Goal: Task Accomplishment & Management: Complete application form

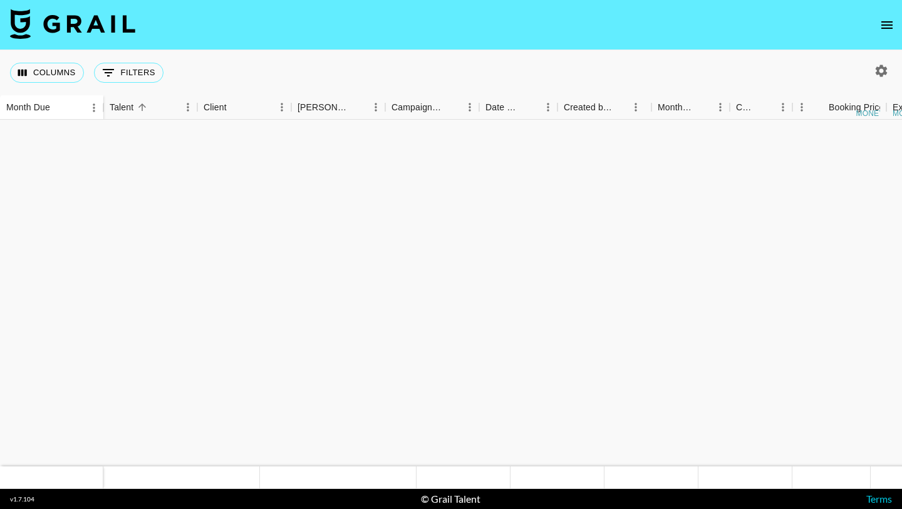
scroll to position [1015, 313]
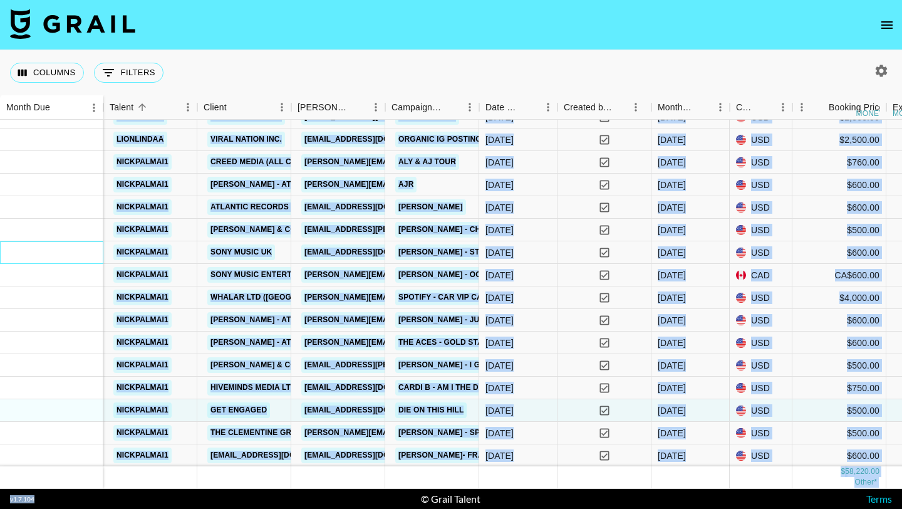
drag, startPoint x: 71, startPoint y: 263, endPoint x: 139, endPoint y: 508, distance: 254.3
click at [139, 508] on section "Columns 0 Filters + Booking Month Due Grail Platform ID Airtable ID Talent Clie…" at bounding box center [451, 254] width 902 height 509
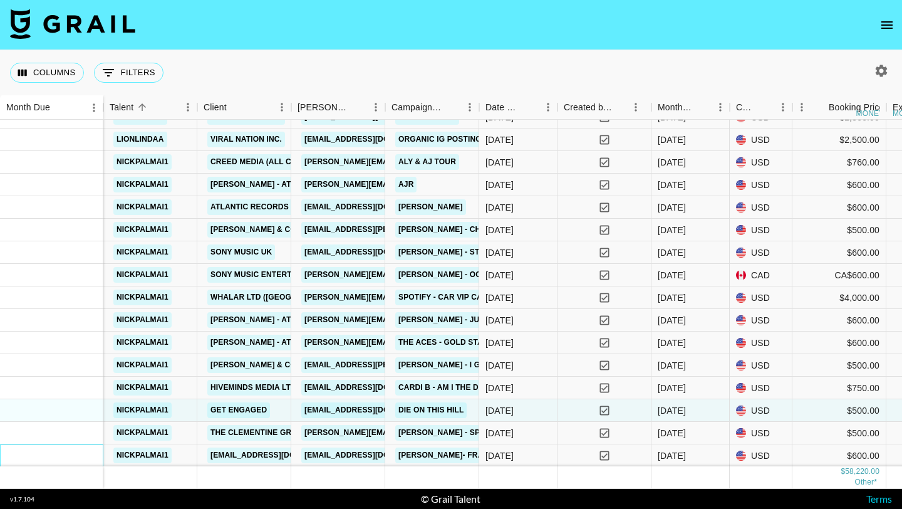
click at [84, 458] on div at bounding box center [51, 455] width 103 height 23
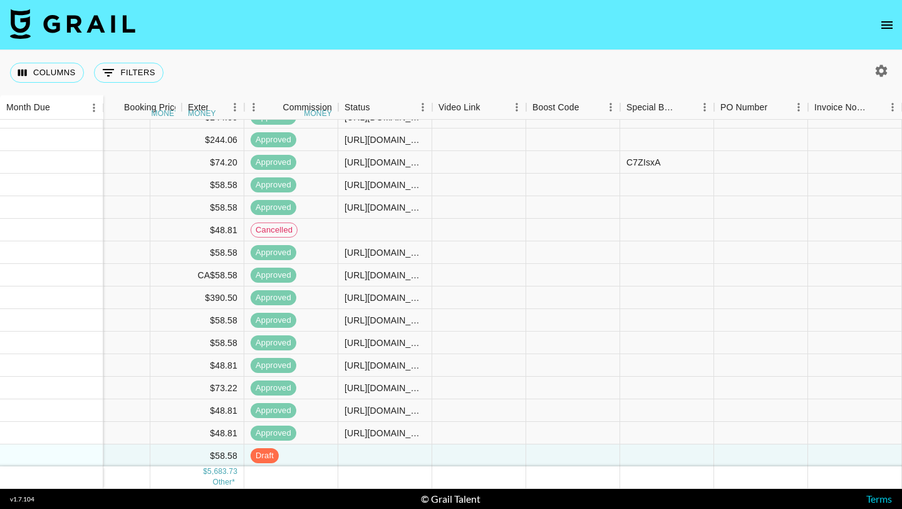
scroll to position [1015, 1206]
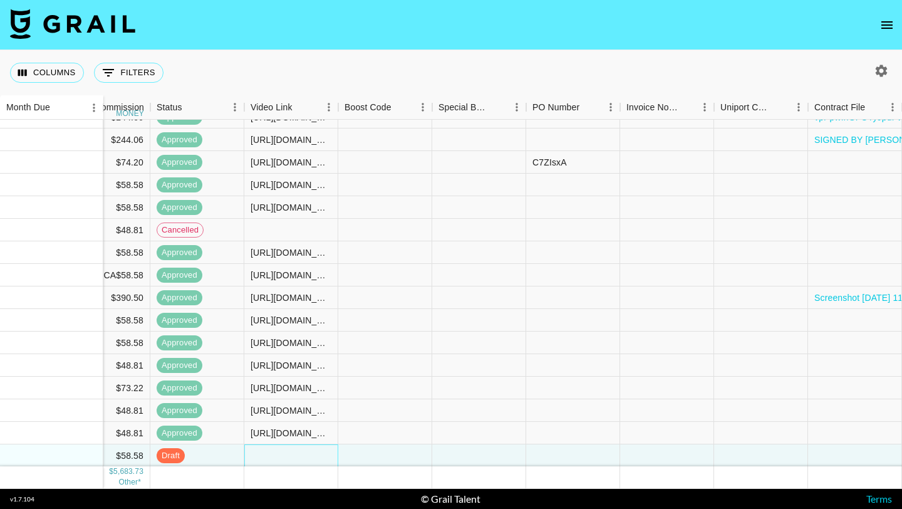
click at [275, 462] on div at bounding box center [291, 455] width 94 height 23
type input "[URL][DOMAIN_NAME]"
click at [397, 455] on div at bounding box center [385, 455] width 94 height 23
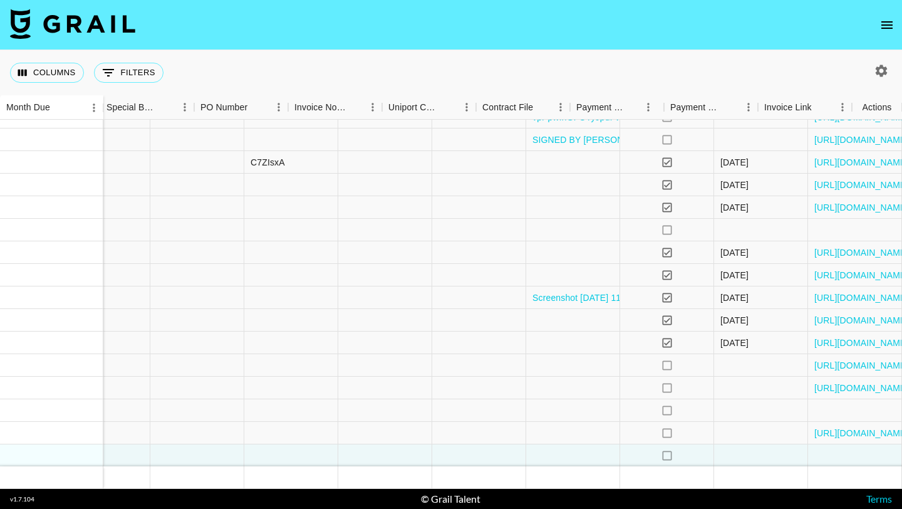
scroll to position [1015, 1538]
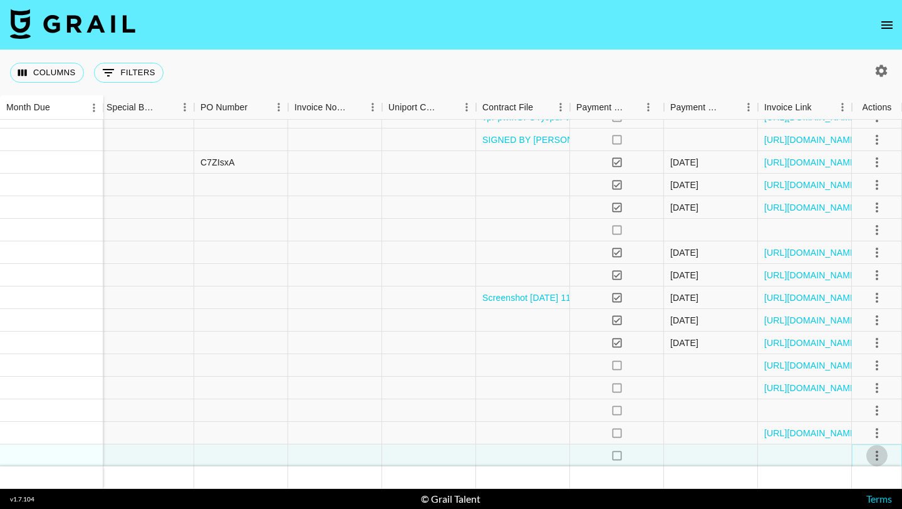
click at [872, 455] on icon "select merge strategy" at bounding box center [877, 455] width 15 height 15
click at [851, 435] on div "Approve" at bounding box center [850, 428] width 38 height 15
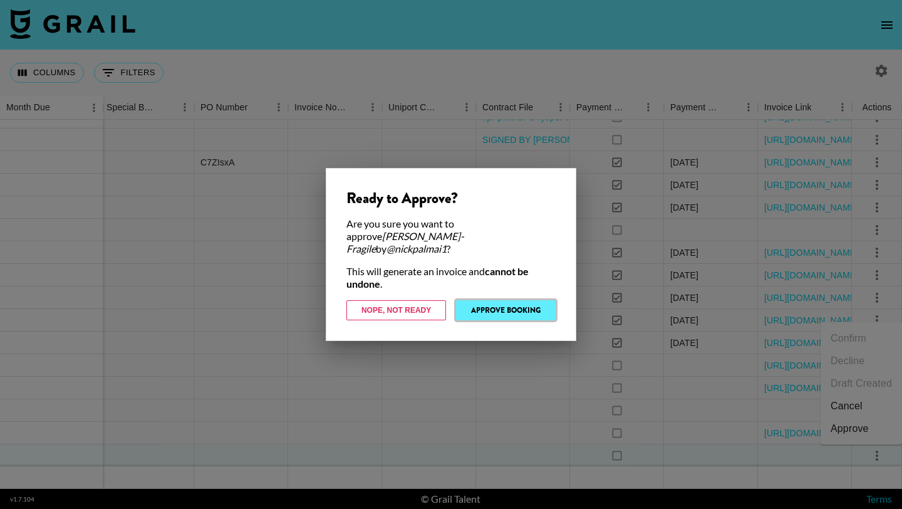
click at [494, 308] on button "Approve Booking" at bounding box center [506, 310] width 100 height 20
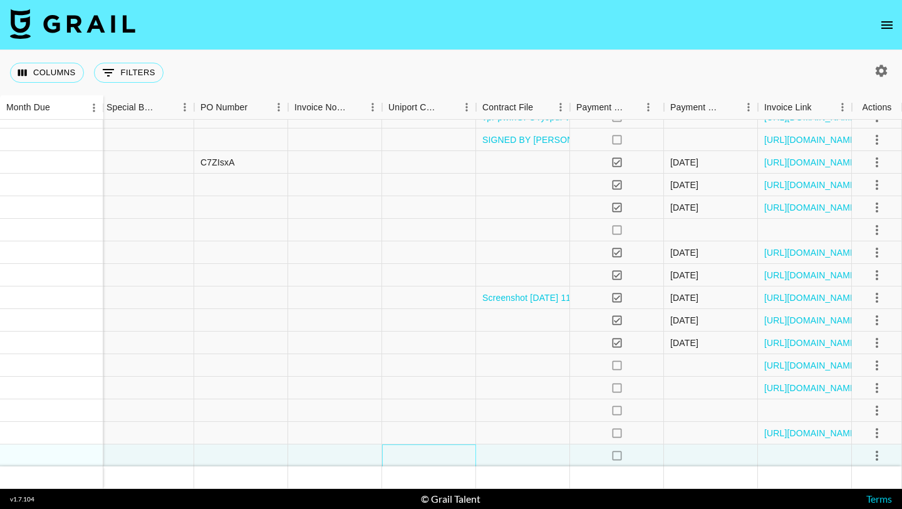
click at [438, 465] on div at bounding box center [429, 455] width 94 height 23
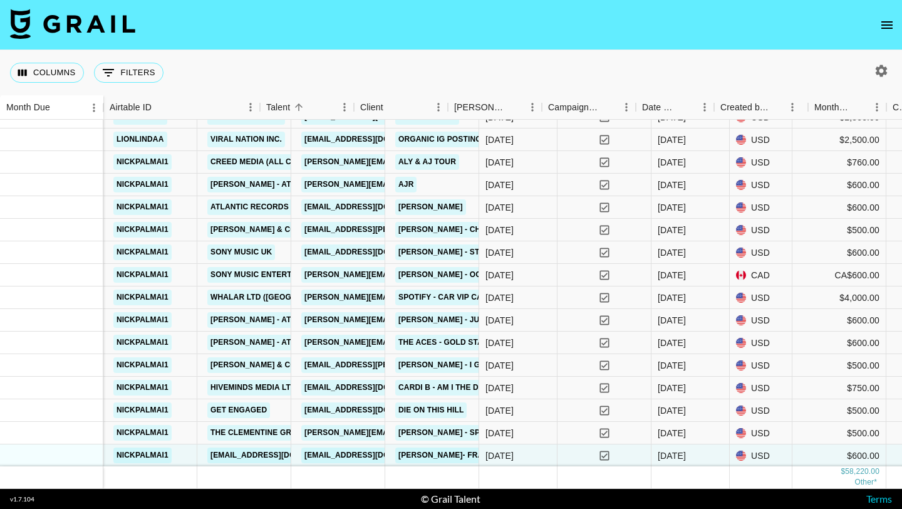
scroll to position [1015, 0]
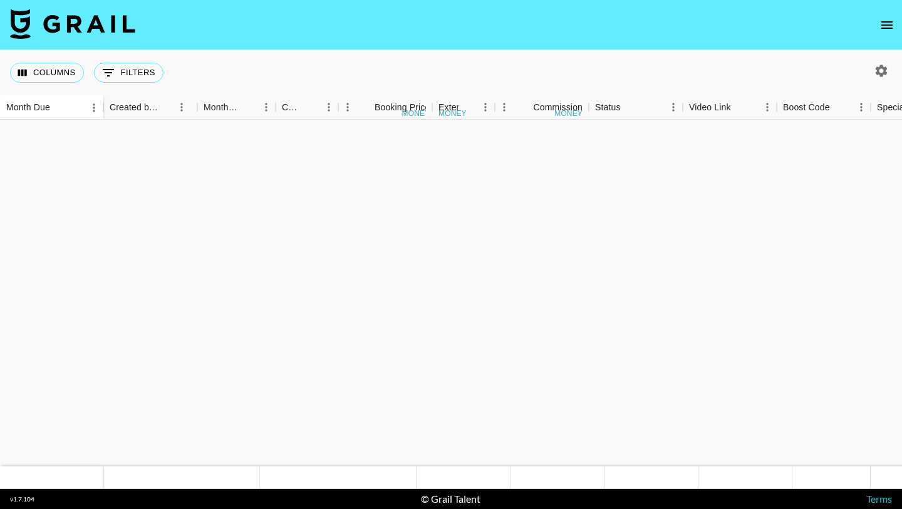
scroll to position [1015, 767]
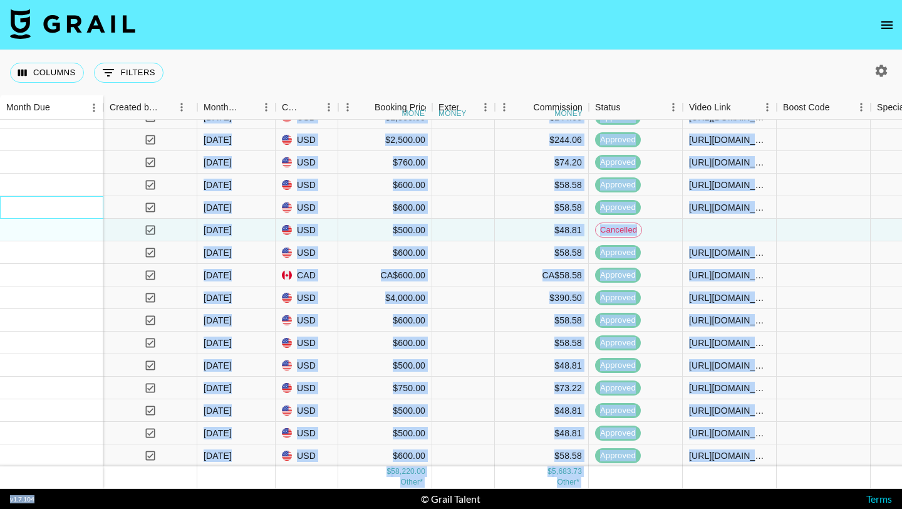
drag, startPoint x: 88, startPoint y: 212, endPoint x: 95, endPoint y: 508, distance: 296.4
click at [95, 508] on section "Columns 0 Filters + Booking Month Due Grail Platform ID Airtable ID Talent Clie…" at bounding box center [451, 254] width 902 height 509
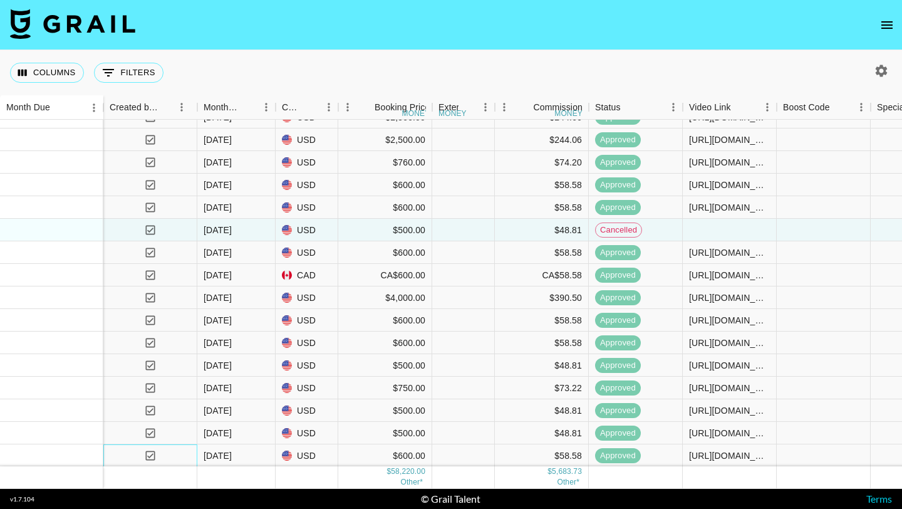
click at [105, 465] on div "yes" at bounding box center [150, 455] width 94 height 23
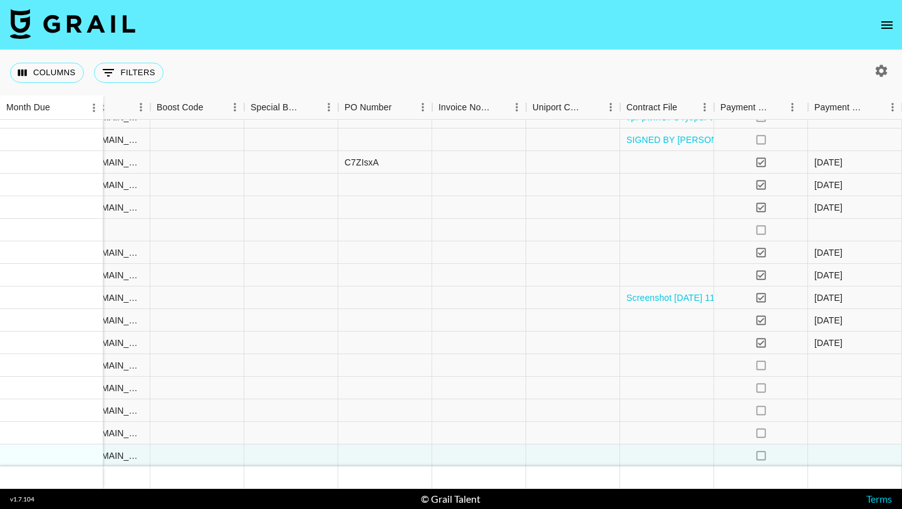
scroll to position [1015, 1538]
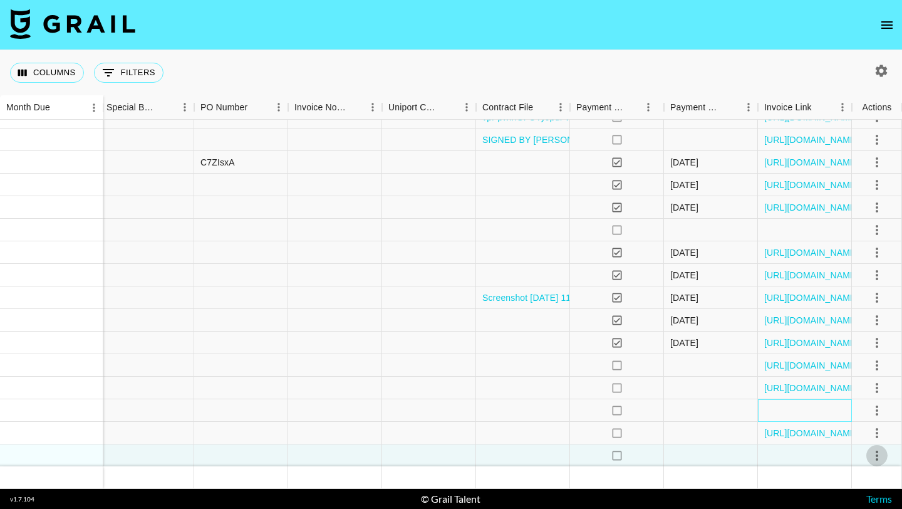
click at [813, 413] on div at bounding box center [805, 410] width 94 height 23
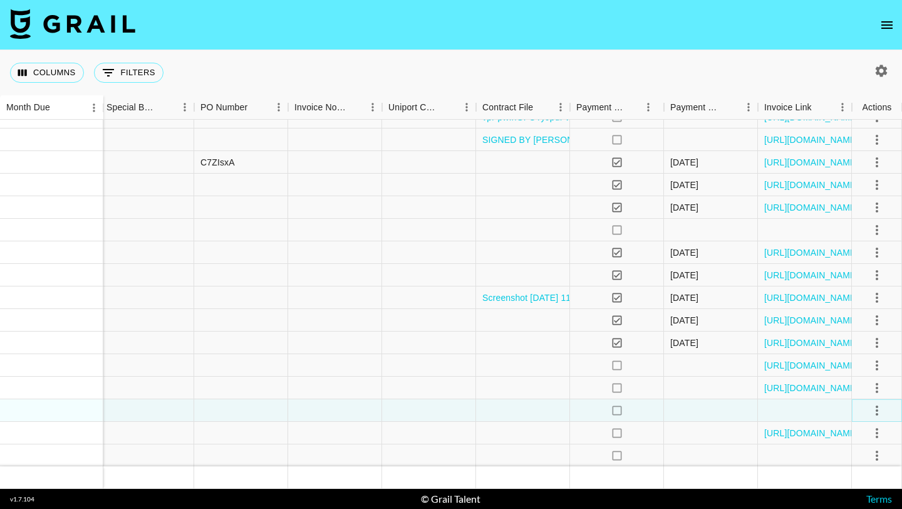
click at [880, 410] on icon "select merge strategy" at bounding box center [877, 410] width 15 height 15
click at [680, 408] on div at bounding box center [711, 410] width 94 height 23
click at [823, 412] on div at bounding box center [805, 410] width 94 height 23
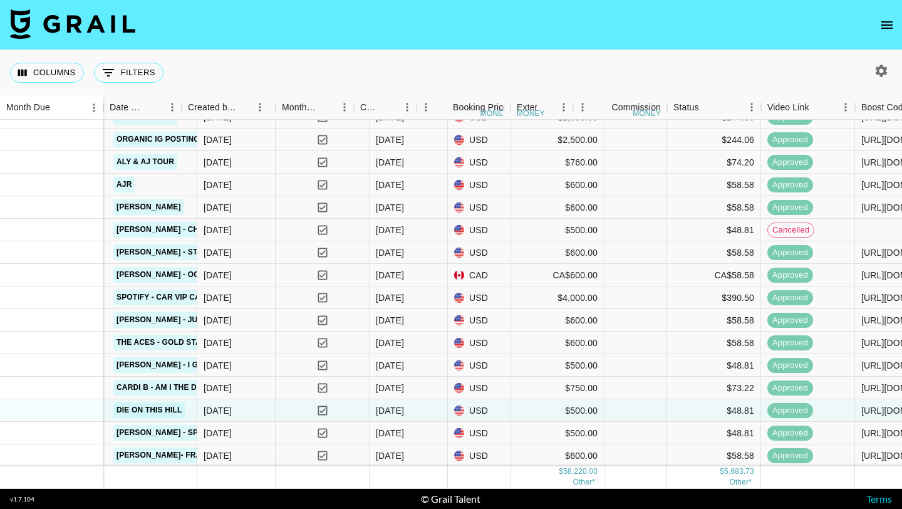
scroll to position [1015, 407]
